Goal: Information Seeking & Learning: Learn about a topic

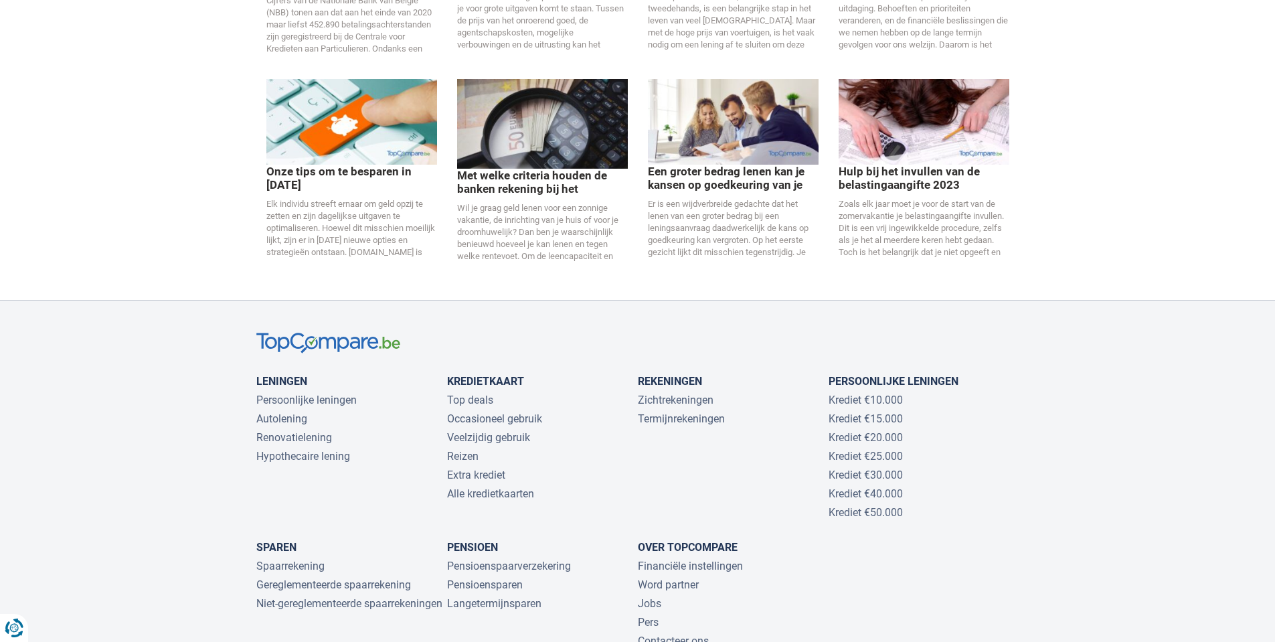
scroll to position [2732, 0]
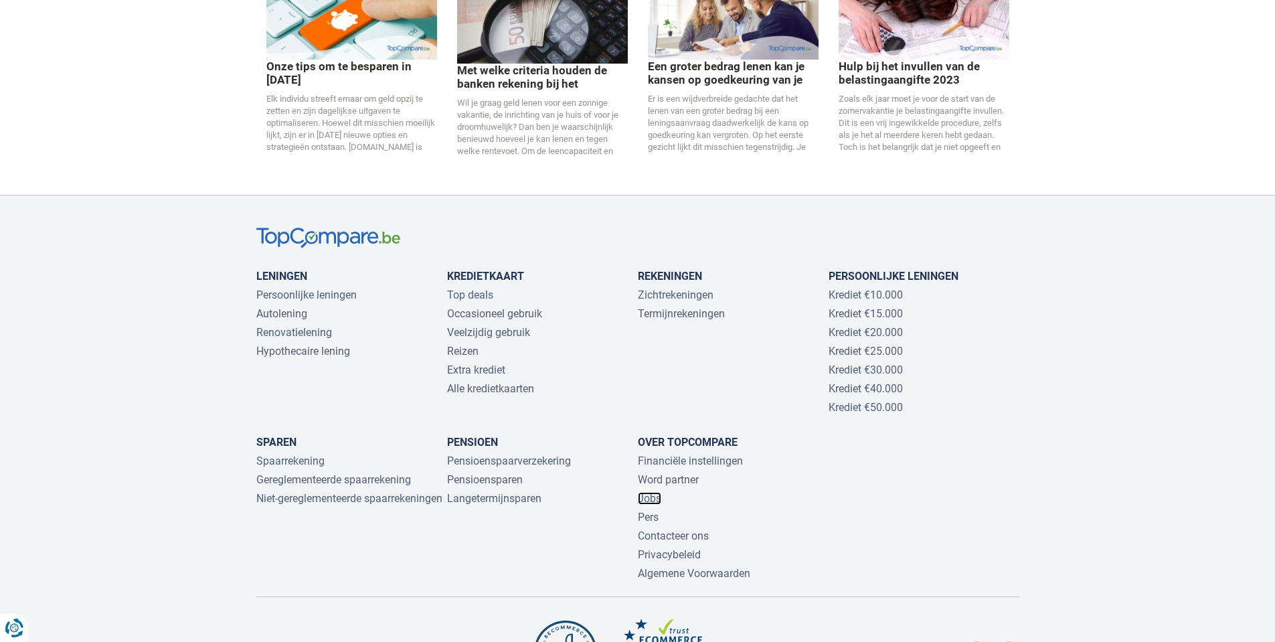
click at [657, 492] on link "Jobs" at bounding box center [649, 498] width 23 height 13
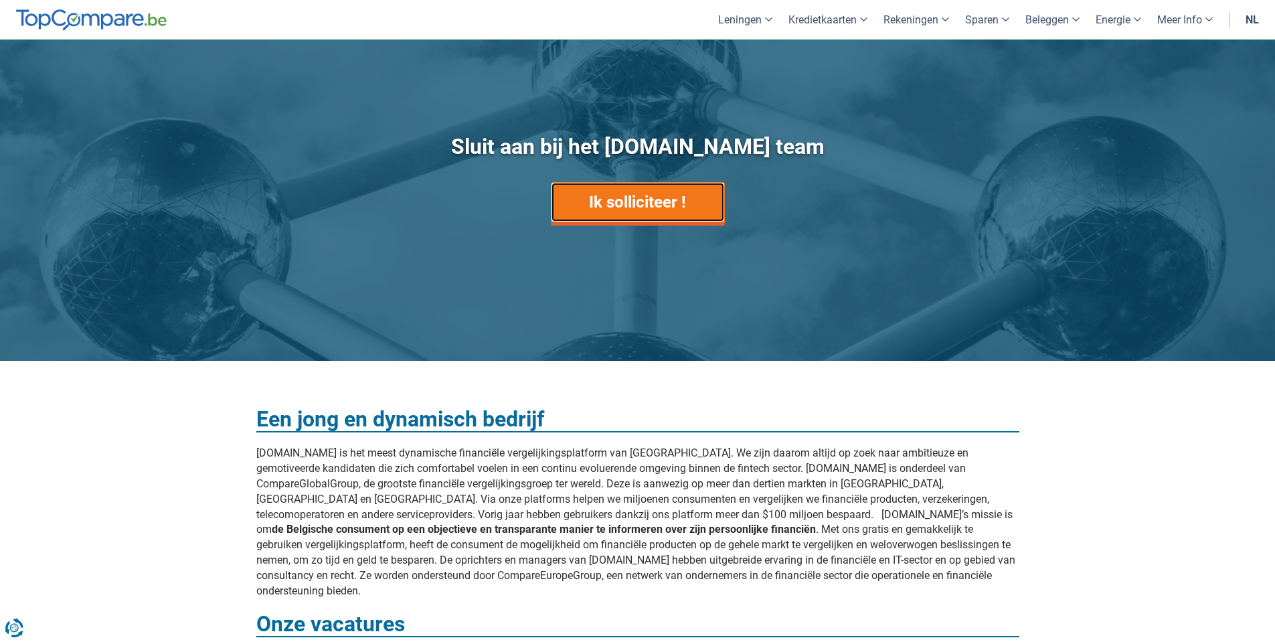
click at [621, 221] on link "Ik solliciteer !" at bounding box center [638, 202] width 174 height 40
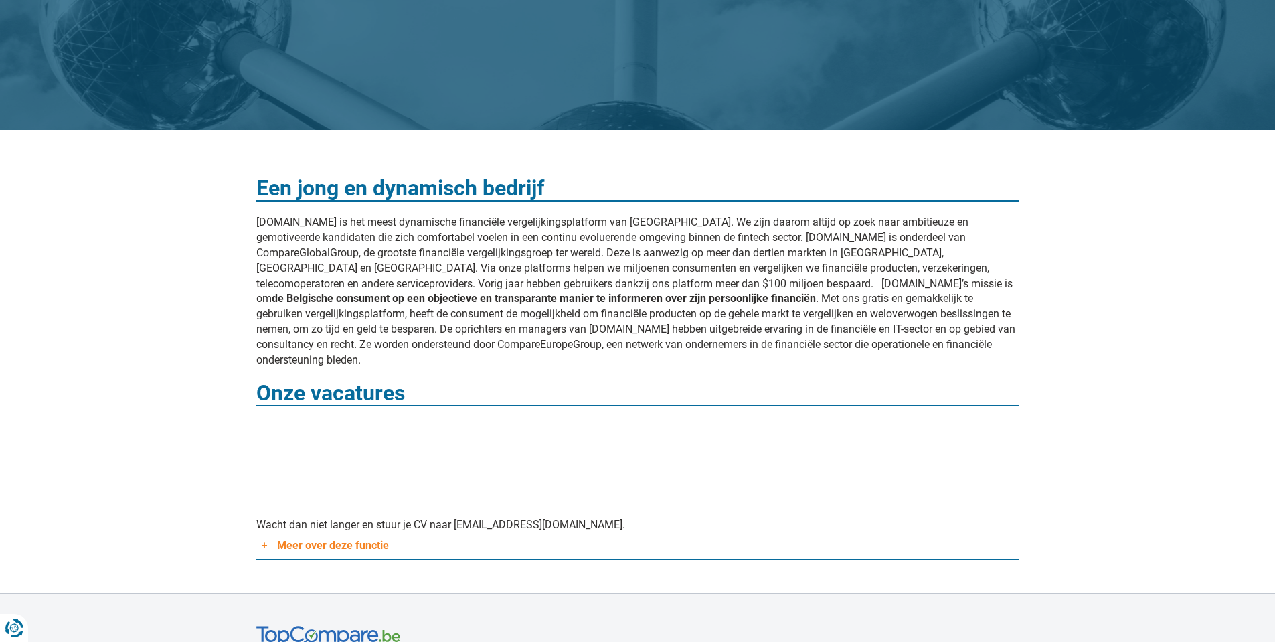
scroll to position [321, 0]
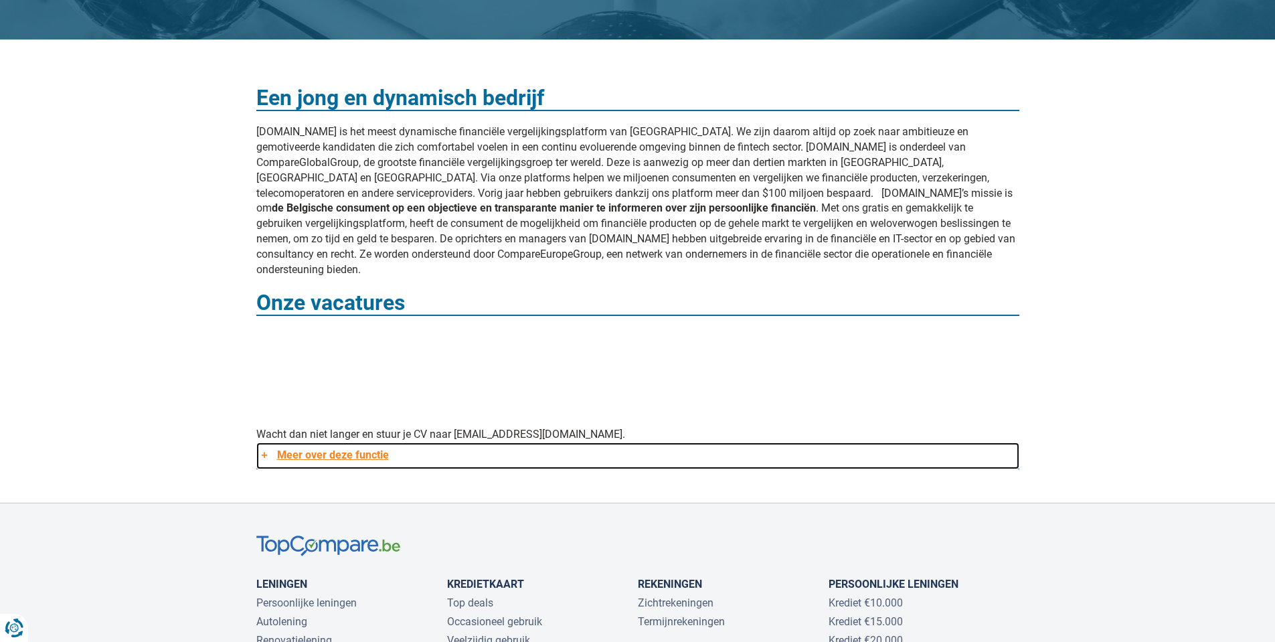
click at [372, 443] on link "Meer over deze functie" at bounding box center [637, 456] width 763 height 27
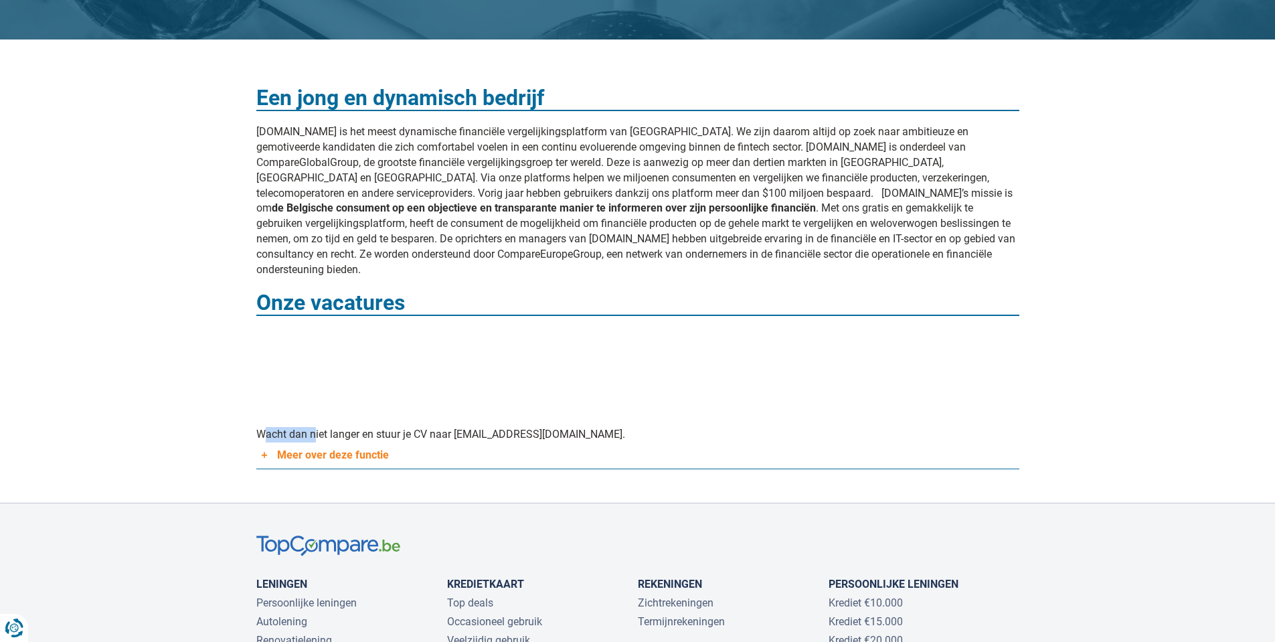
drag, startPoint x: 309, startPoint y: 418, endPoint x: 464, endPoint y: 409, distance: 154.9
click at [464, 409] on div "Een jong en dynamisch bedrijf [DOMAIN_NAME] is het meest dynamische financiële …" at bounding box center [637, 271] width 783 height 396
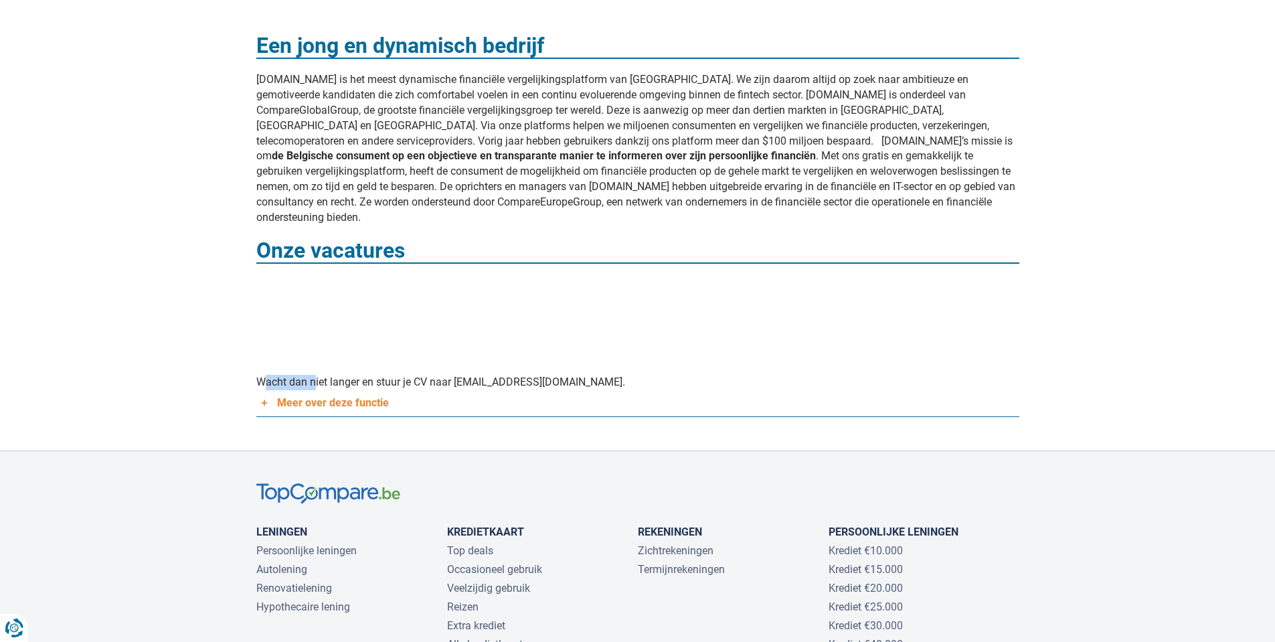
scroll to position [402, 0]
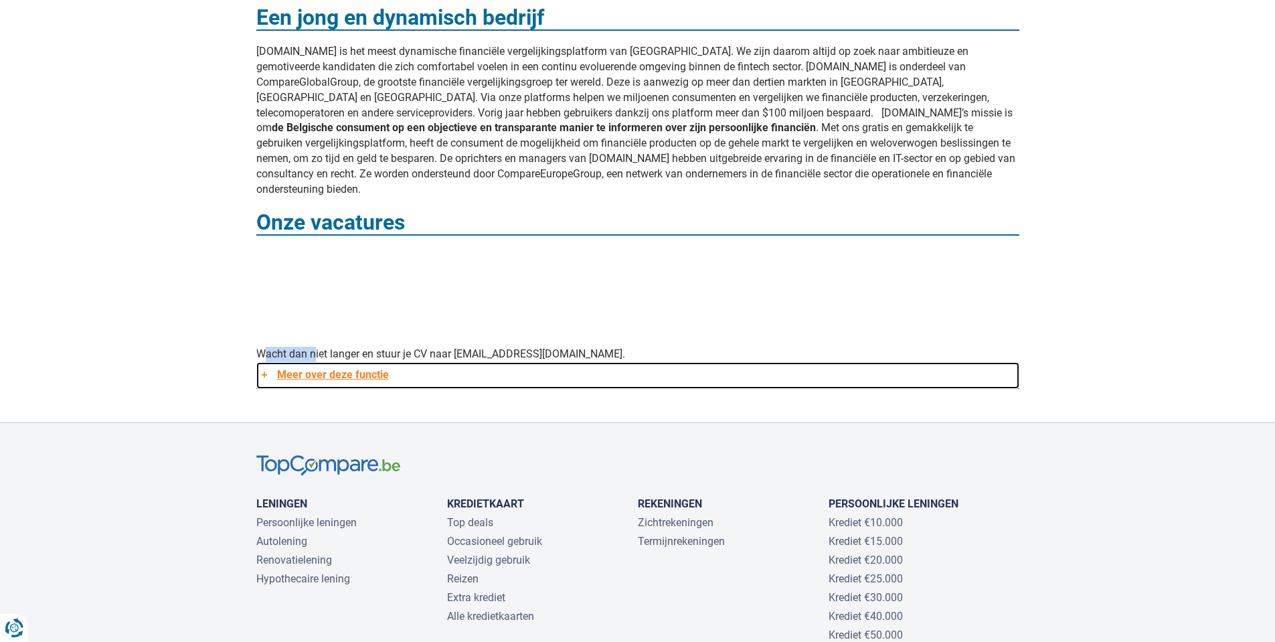
click at [367, 362] on link "Meer over deze functie" at bounding box center [637, 375] width 763 height 27
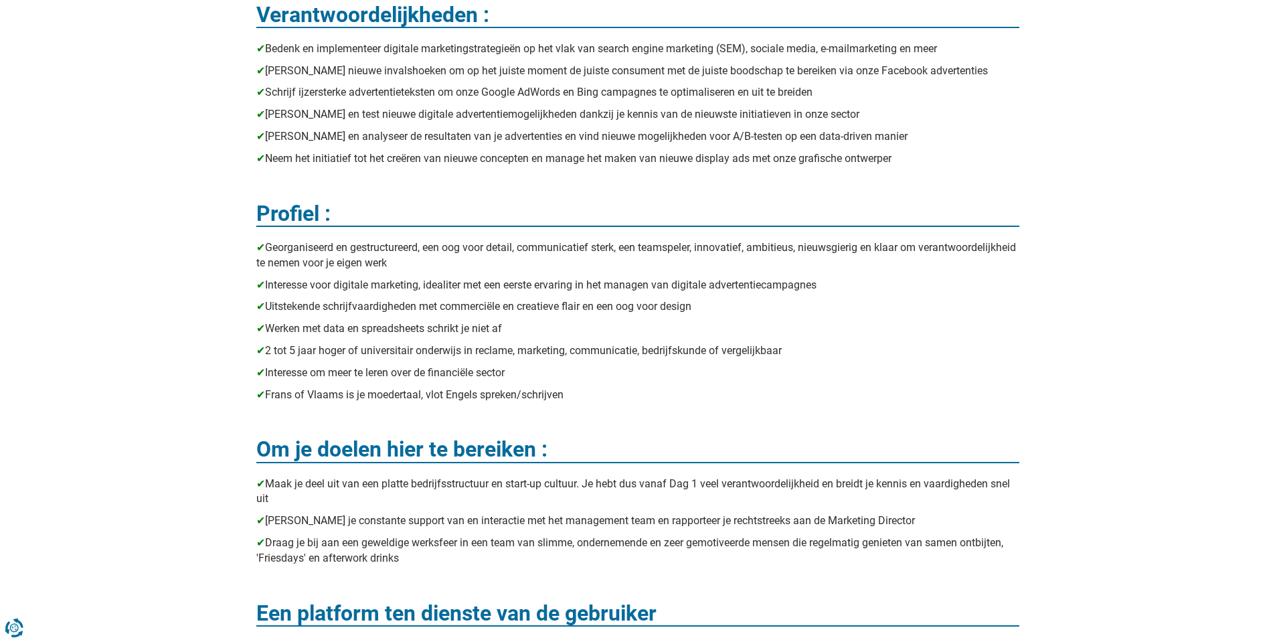
scroll to position [562, 0]
